Goal: Transaction & Acquisition: Subscribe to service/newsletter

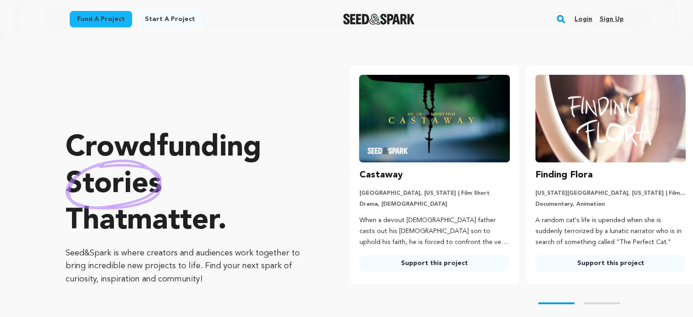
click at [617, 19] on link "Sign up" at bounding box center [611, 19] width 24 height 15
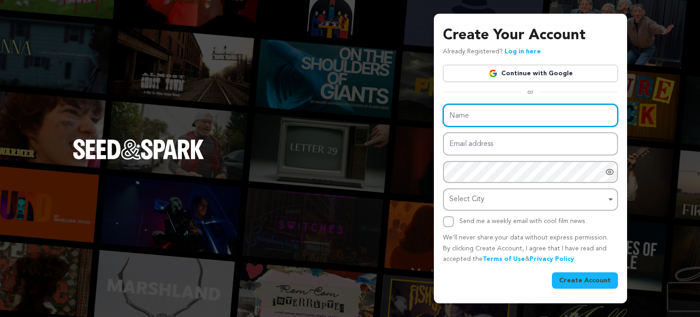
click at [508, 108] on input "Name" at bounding box center [530, 115] width 175 height 23
type input "Uni Assignment helper"
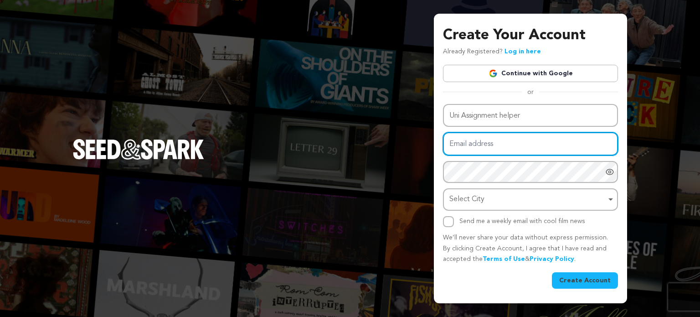
click at [496, 139] on input "Email address" at bounding box center [530, 143] width 175 height 23
type input "[EMAIL_ADDRESS][DOMAIN_NAME]"
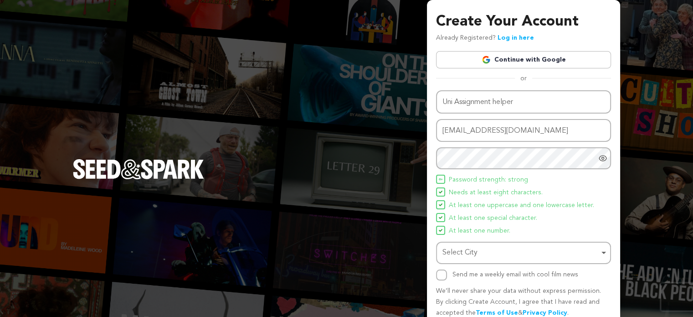
click at [502, 193] on span "Needs at least eight characters." at bounding box center [496, 192] width 94 height 11
click at [464, 247] on div "Select City Remove item" at bounding box center [520, 252] width 157 height 13
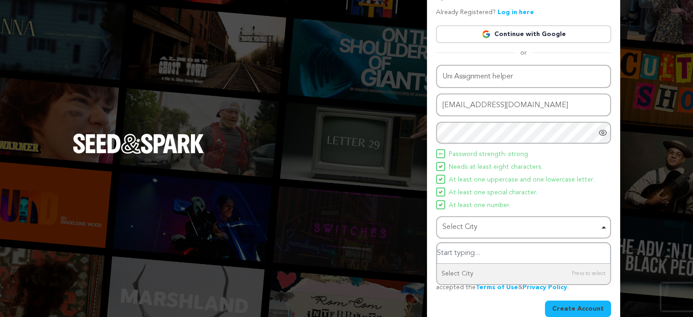
scroll to position [39, 0]
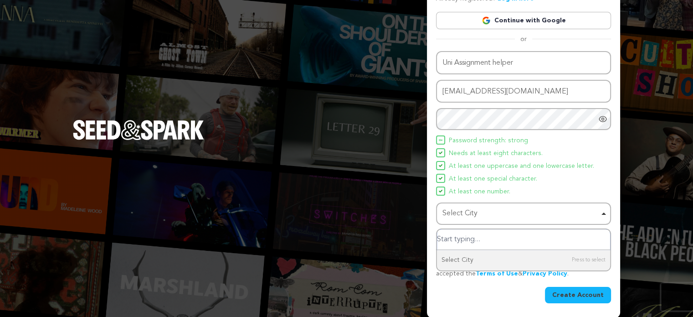
click at [474, 244] on input "Select City" at bounding box center [523, 239] width 173 height 21
click at [463, 220] on div "Select City Remove item" at bounding box center [524, 213] width 166 height 17
click at [464, 209] on div "Select City Remove item" at bounding box center [520, 213] width 157 height 13
click at [461, 215] on div "Select City Remove item" at bounding box center [520, 213] width 157 height 13
click at [461, 237] on input "Select City" at bounding box center [523, 239] width 173 height 21
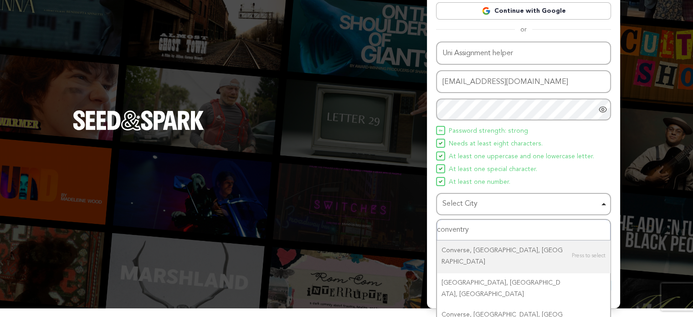
scroll to position [54, 0]
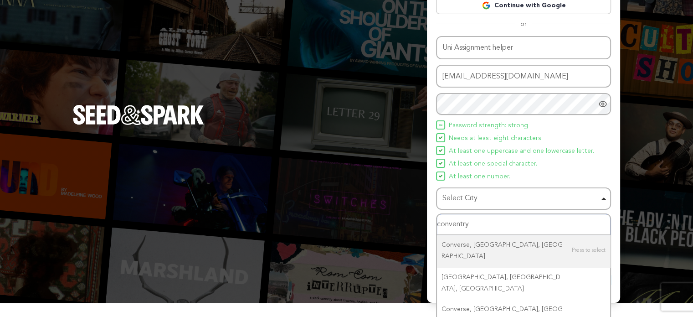
click at [485, 226] on input "conventry" at bounding box center [523, 224] width 173 height 21
type input "conventry [GEOGRAPHIC_DATA]"
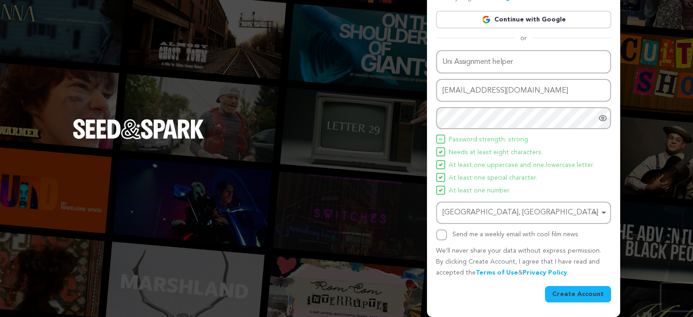
scroll to position [39, 0]
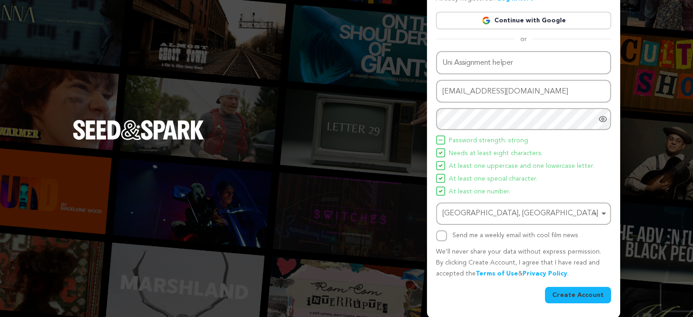
click at [461, 236] on label "Send me a weekly email with cool film news" at bounding box center [516, 235] width 126 height 6
click at [447, 236] on input "Send me a weekly email with cool film news" at bounding box center [441, 235] width 11 height 11
checkbox input "true"
click at [567, 289] on button "Create Account" at bounding box center [578, 295] width 66 height 16
